Goal: Check status: Check status

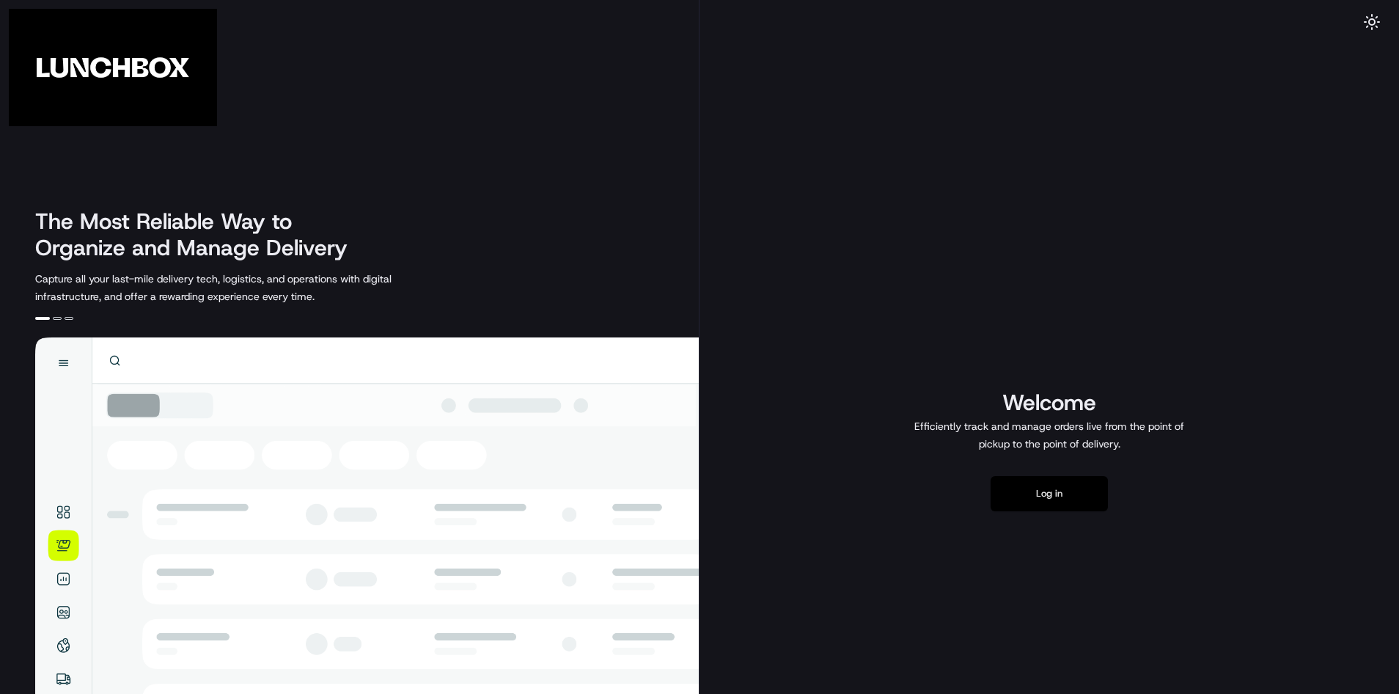
click at [1074, 502] on button "Log in" at bounding box center [1049, 493] width 117 height 35
